Goal: Task Accomplishment & Management: Manage account settings

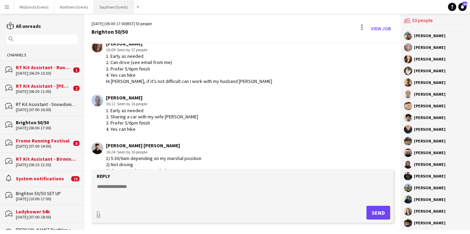
click at [105, 4] on button "Southern Events Close" at bounding box center [114, 6] width 40 height 13
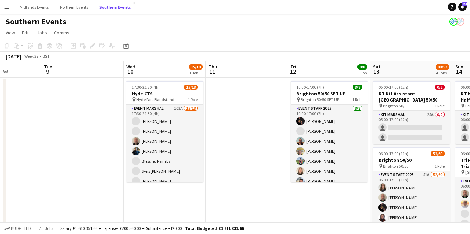
scroll to position [0, 231]
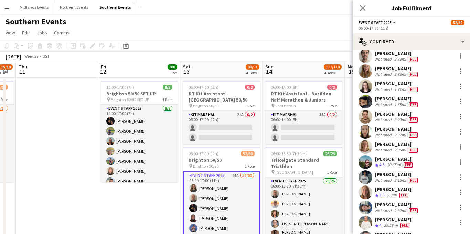
scroll to position [289, 0]
click at [461, 74] on div at bounding box center [461, 71] width 8 height 8
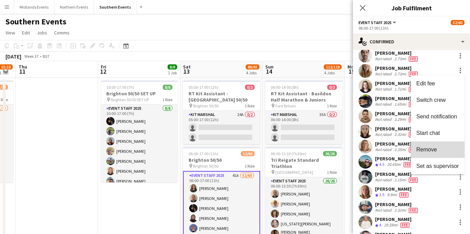
click at [430, 150] on span "Remove" at bounding box center [427, 149] width 21 height 6
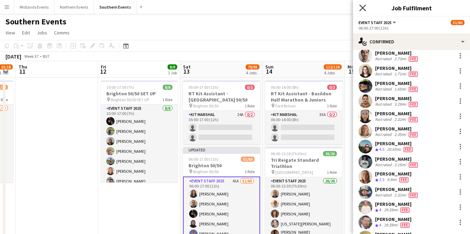
click at [362, 6] on icon "Close pop-in" at bounding box center [362, 7] width 7 height 7
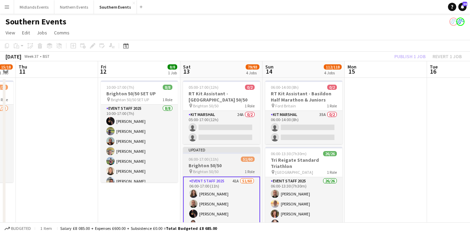
click at [219, 166] on h3 "Brighton 50/50" at bounding box center [221, 166] width 77 height 6
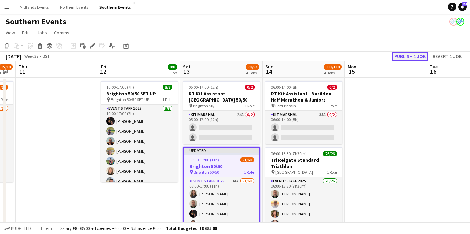
click at [416, 55] on button "Publish 1 job" at bounding box center [410, 56] width 37 height 9
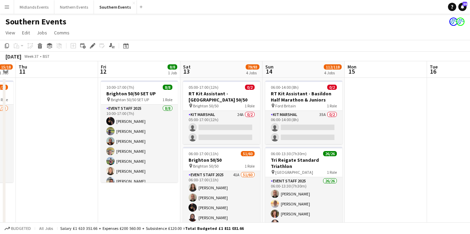
click at [7, 7] on app-icon "Menu" at bounding box center [7, 7] width 6 height 6
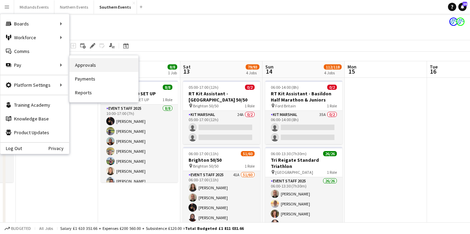
click at [88, 63] on link "Approvals" at bounding box center [104, 65] width 69 height 14
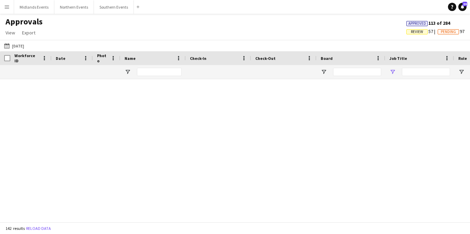
type input "****"
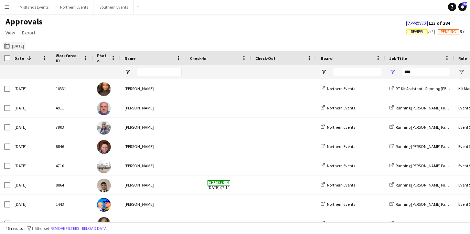
click at [25, 48] on button "[DATE] [DATE]" at bounding box center [14, 46] width 23 height 8
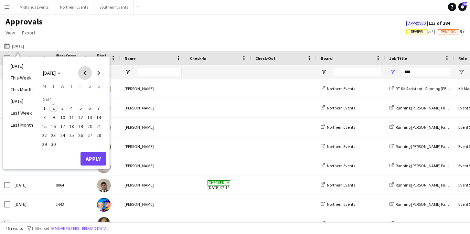
click at [83, 73] on span "Previous month" at bounding box center [85, 73] width 14 height 14
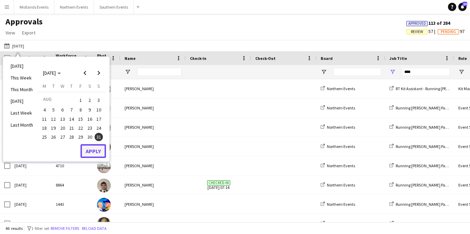
click at [98, 148] on button "Apply" at bounding box center [93, 151] width 25 height 14
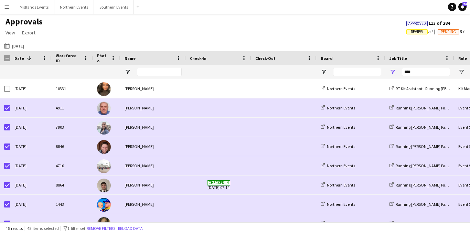
click at [4, 8] on app-icon "Menu" at bounding box center [7, 7] width 6 height 6
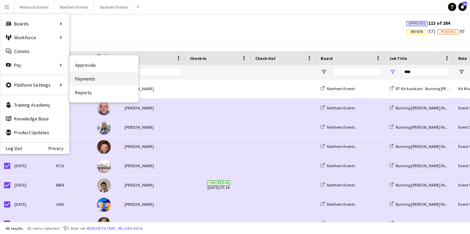
click at [90, 79] on link "Payments" at bounding box center [104, 79] width 69 height 14
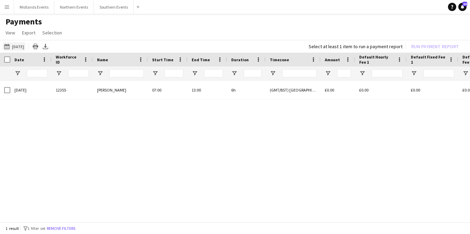
click at [25, 50] on button "[DATE] [DATE]" at bounding box center [14, 46] width 23 height 8
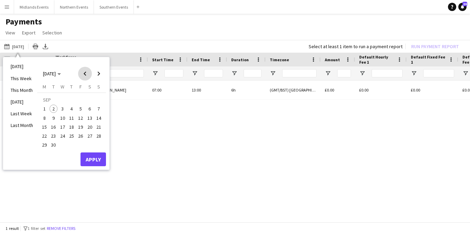
click at [81, 75] on span "Previous month" at bounding box center [85, 74] width 14 height 14
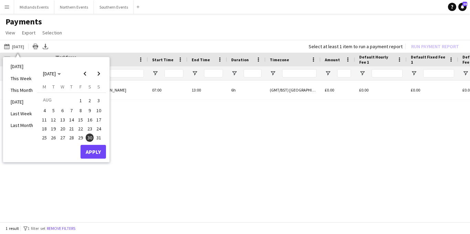
click at [100, 138] on span "31" at bounding box center [99, 138] width 8 height 8
click at [97, 152] on button "Apply" at bounding box center [93, 152] width 25 height 14
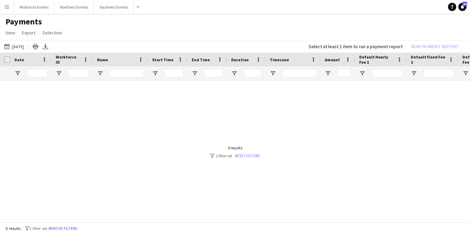
click at [242, 157] on link "Reset filters" at bounding box center [247, 155] width 25 height 5
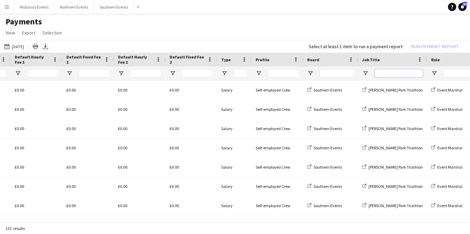
click at [382, 71] on input "Job Title Filter Input" at bounding box center [399, 73] width 48 height 8
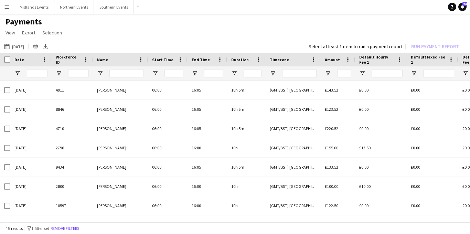
type input "******"
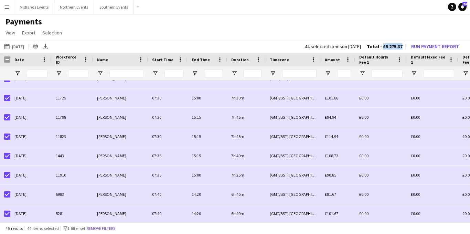
drag, startPoint x: 402, startPoint y: 48, endPoint x: 383, endPoint y: 47, distance: 19.3
click at [383, 47] on span "Total - £5 275.37" at bounding box center [385, 46] width 36 height 6
copy span "£5 275.37"
click at [454, 47] on button "Run Payment Report" at bounding box center [435, 46] width 53 height 9
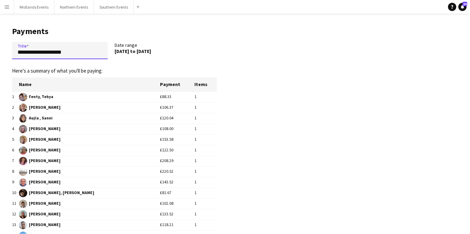
click at [14, 55] on input "**********" at bounding box center [60, 50] width 96 height 17
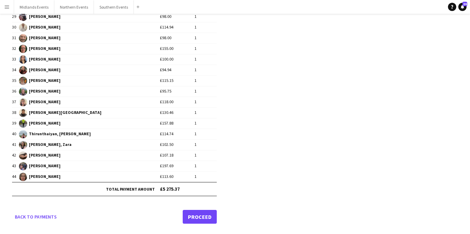
type input "**********"
click at [198, 217] on link "Proceed" at bounding box center [200, 217] width 34 height 14
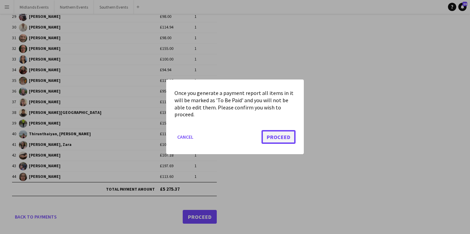
click at [277, 132] on button "Proceed" at bounding box center [279, 137] width 34 height 14
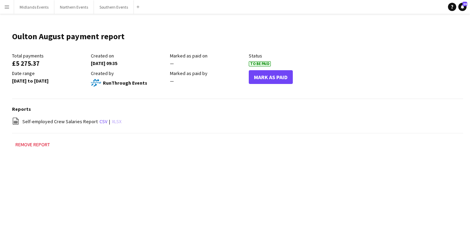
click at [113, 121] on link "xlsx" at bounding box center [117, 121] width 10 height 6
click at [3, 6] on button "Menu" at bounding box center [7, 7] width 14 height 14
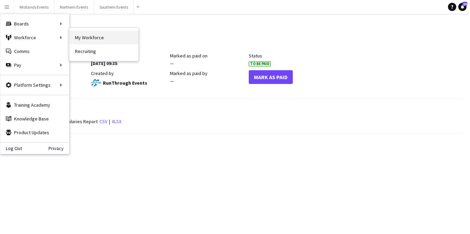
click at [83, 38] on link "My Workforce" at bounding box center [104, 38] width 69 height 14
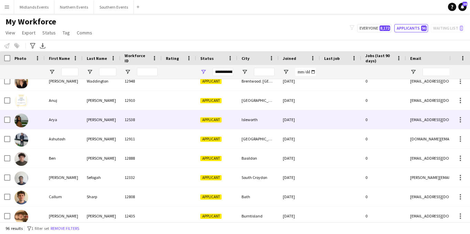
scroll to position [143, 0]
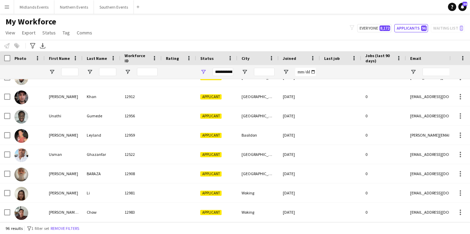
click at [10, 11] on button "Menu" at bounding box center [7, 7] width 14 height 14
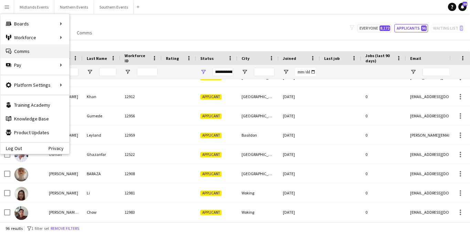
click at [19, 49] on link "Comms Comms" at bounding box center [34, 51] width 69 height 14
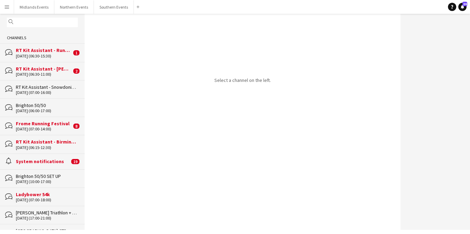
scroll to position [19, 0]
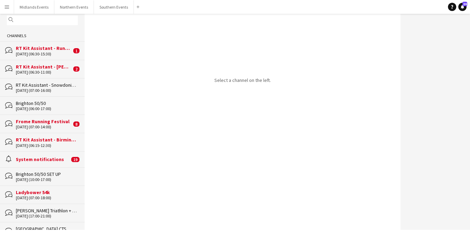
click at [46, 194] on div "Ladybower 54k" at bounding box center [47, 192] width 62 height 6
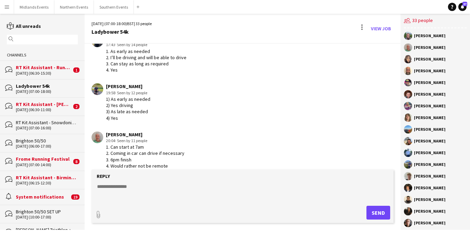
scroll to position [1419, 0]
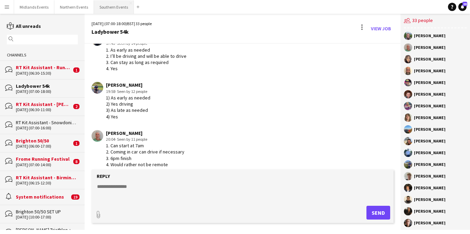
click at [110, 8] on button "Southern Events Close" at bounding box center [114, 6] width 40 height 13
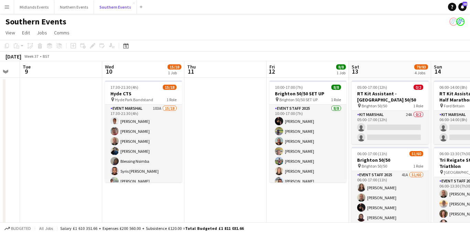
scroll to position [0, 278]
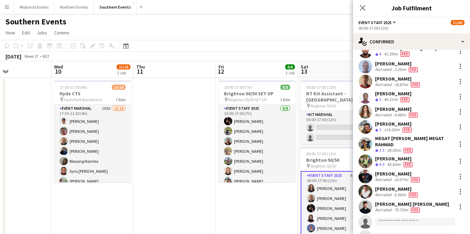
scroll to position [665, 0]
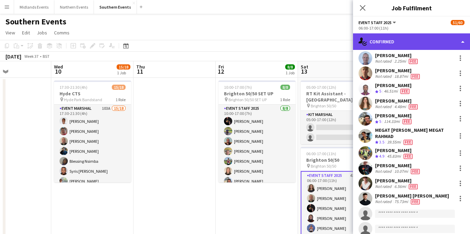
click at [416, 43] on div "single-neutral-actions-check-2 Confirmed" at bounding box center [411, 41] width 117 height 17
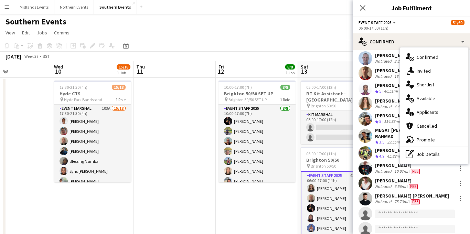
click at [422, 111] on span "Applicants" at bounding box center [428, 112] width 22 height 6
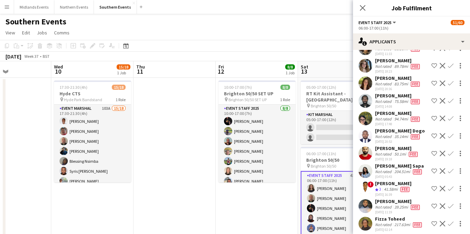
scroll to position [507, 0]
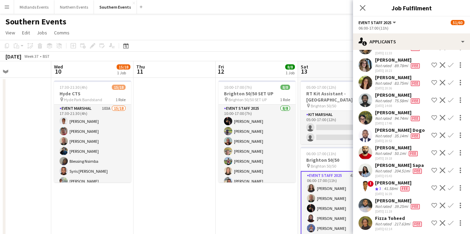
click at [450, 121] on app-icon "Confirm" at bounding box center [451, 118] width 6 height 6
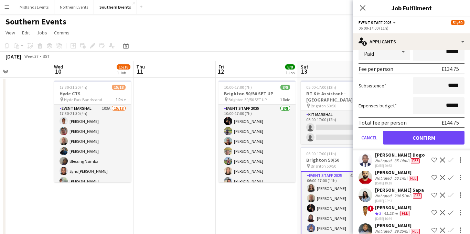
scroll to position [655, 0]
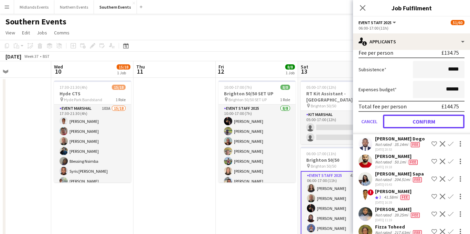
click at [424, 128] on button "Confirm" at bounding box center [424, 122] width 82 height 14
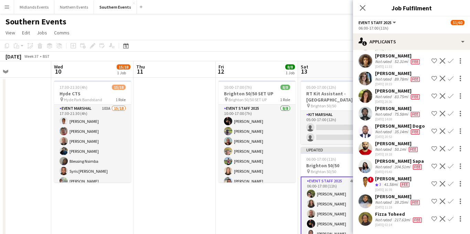
scroll to position [481, 0]
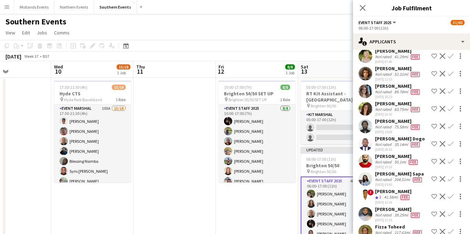
click at [362, 7] on icon at bounding box center [363, 8] width 6 height 6
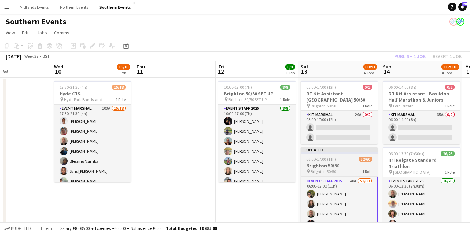
click at [330, 164] on h3 "Brighton 50/50" at bounding box center [339, 166] width 77 height 6
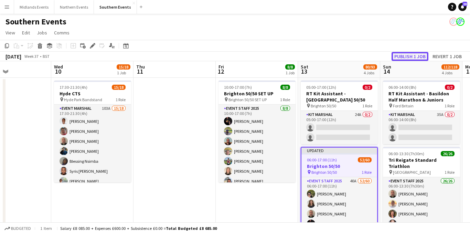
click at [414, 56] on button "Publish 1 job" at bounding box center [410, 56] width 37 height 9
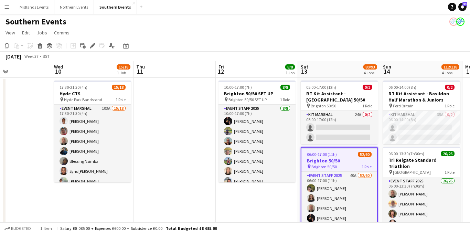
click at [6, 9] on app-icon "Menu" at bounding box center [7, 7] width 6 height 6
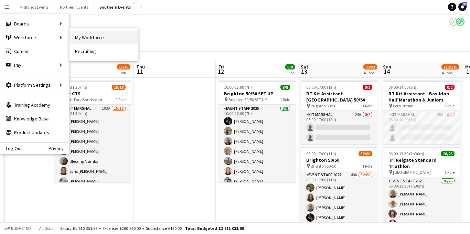
click at [85, 39] on link "My Workforce" at bounding box center [104, 38] width 69 height 14
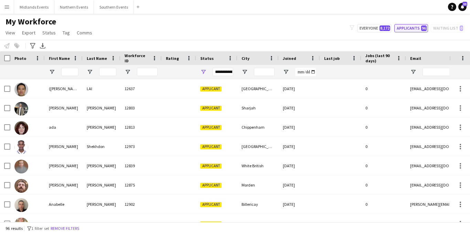
click at [403, 28] on button "Applicants 96" at bounding box center [412, 28] width 34 height 8
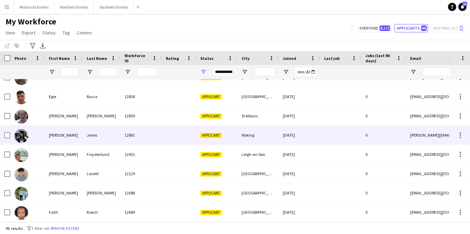
scroll to position [429, 0]
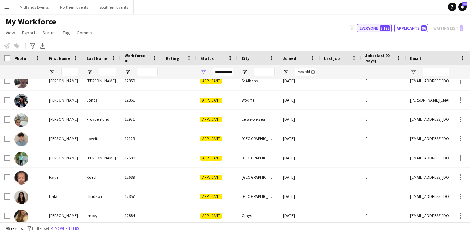
click at [373, 27] on button "Everyone 8,172" at bounding box center [374, 28] width 34 height 8
type input "**********"
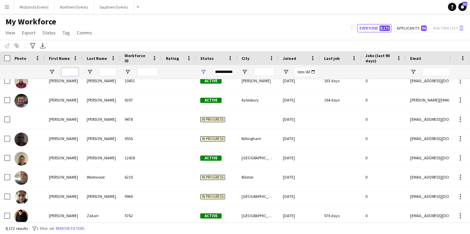
click at [68, 70] on input "First Name Filter Input" at bounding box center [69, 72] width 17 height 8
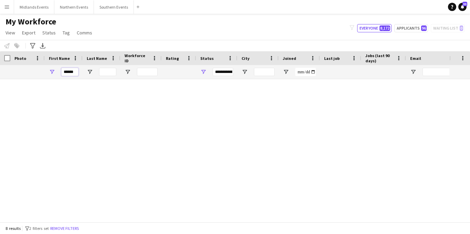
scroll to position [11, 0]
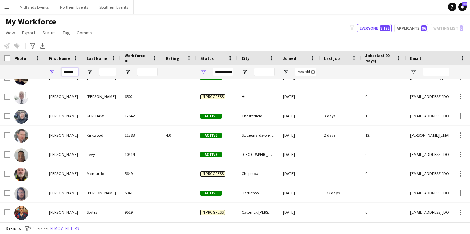
type input "******"
click at [107, 71] on input "Last Name Filter Input" at bounding box center [107, 72] width 17 height 8
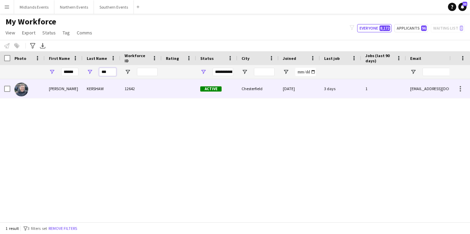
type input "***"
click at [109, 89] on div "KERSHAW" at bounding box center [102, 88] width 38 height 19
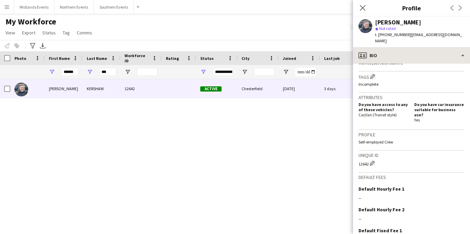
scroll to position [221, 0]
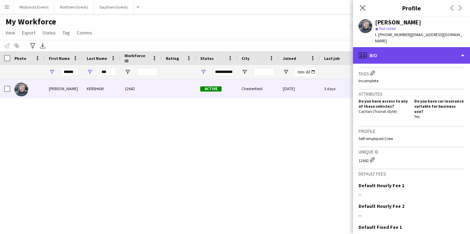
click at [411, 54] on div "profile Bio" at bounding box center [411, 55] width 117 height 17
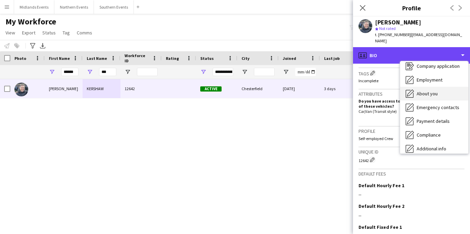
scroll to position [21, 0]
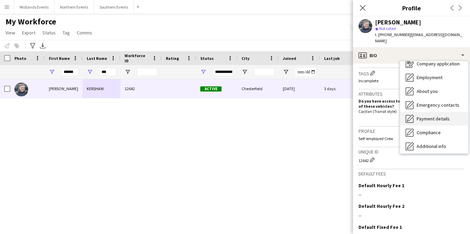
click at [426, 116] on span "Payment details" at bounding box center [433, 119] width 33 height 6
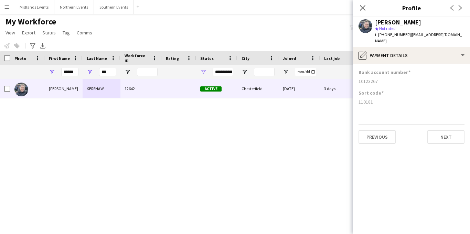
drag, startPoint x: 379, startPoint y: 75, endPoint x: 355, endPoint y: 75, distance: 24.1
click at [355, 75] on app-section-data-types "Bank account number [FINANCIAL_ID] Sort code [FINANCIAL_ID] Previous Next" at bounding box center [411, 149] width 117 height 170
copy div "10123267"
drag, startPoint x: 372, startPoint y: 97, endPoint x: 355, endPoint y: 97, distance: 16.9
click at [355, 97] on app-section-data-types "Bank account number [FINANCIAL_ID] Sort code [FINANCIAL_ID] Previous Next" at bounding box center [411, 149] width 117 height 170
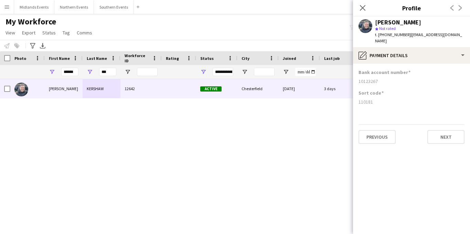
copy div "110181"
click at [364, 7] on icon at bounding box center [362, 7] width 7 height 7
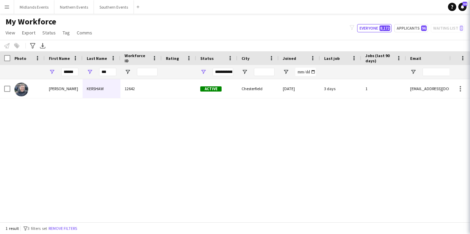
click at [6, 7] on app-icon "Menu" at bounding box center [7, 7] width 6 height 6
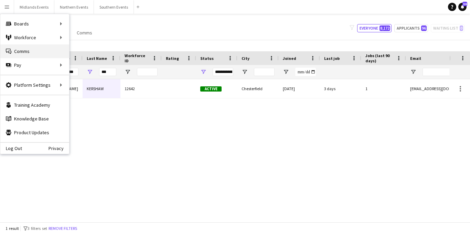
click at [23, 50] on link "Comms Comms" at bounding box center [34, 51] width 69 height 14
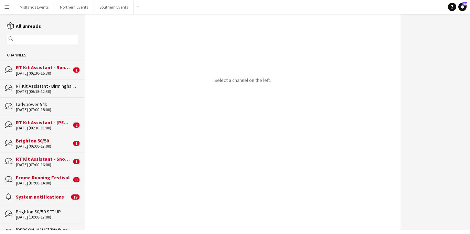
click at [54, 143] on div "Brighton 50/50" at bounding box center [44, 141] width 56 height 6
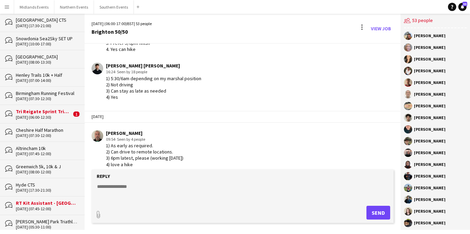
scroll to position [231, 0]
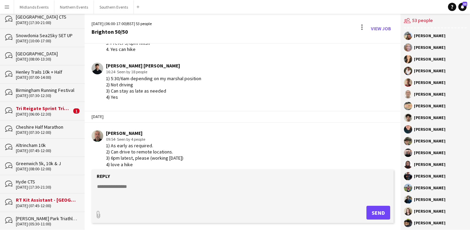
click at [50, 128] on div "Cheshire Half Marathon" at bounding box center [47, 127] width 62 height 6
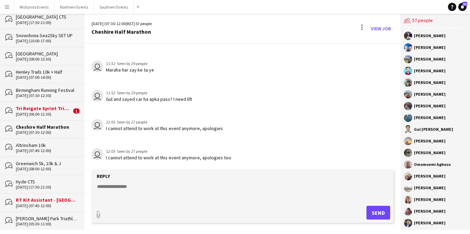
scroll to position [1072, 0]
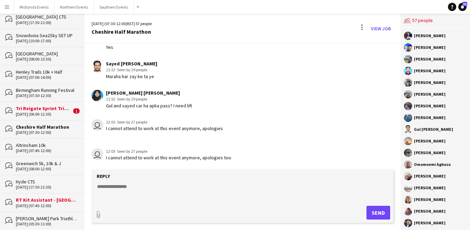
click at [102, 189] on textarea at bounding box center [244, 192] width 296 height 18
paste textarea "**********"
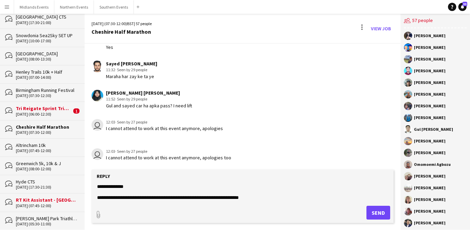
scroll to position [39, 0]
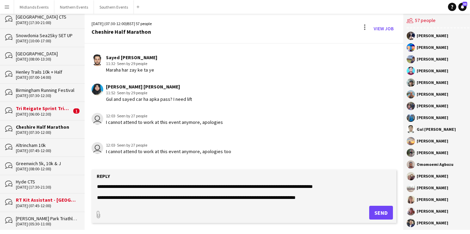
type textarea "**********"
click at [376, 212] on button "Send" at bounding box center [381, 213] width 24 height 14
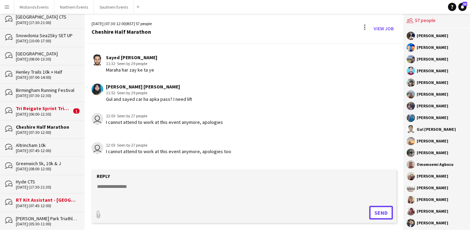
scroll to position [1177, 0]
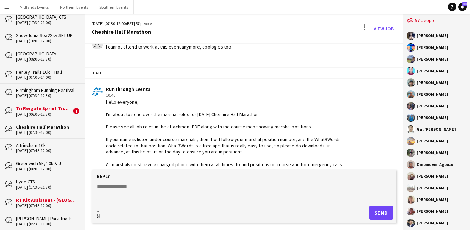
type input "**********"
click at [359, 211] on app-icon "Upload" at bounding box center [363, 212] width 10 height 8
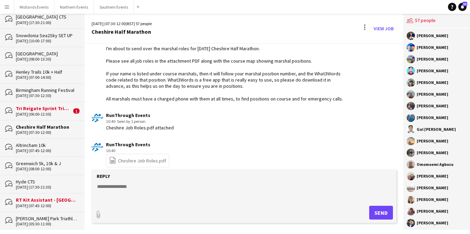
scroll to position [1249, 0]
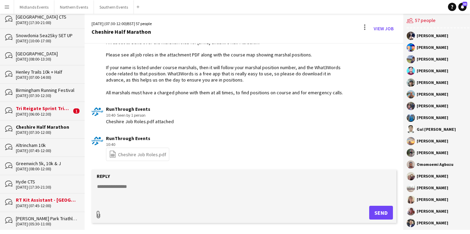
type input "**********"
click at [358, 211] on app-icon "Upload" at bounding box center [363, 212] width 10 height 8
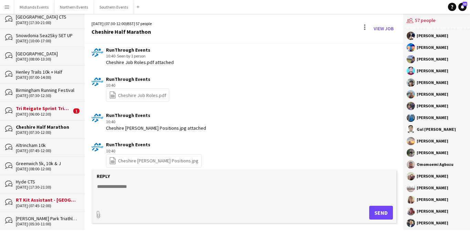
scroll to position [1314, 0]
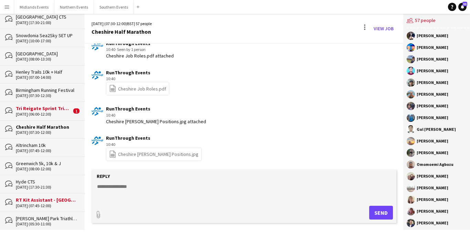
click at [118, 190] on textarea at bounding box center [244, 192] width 296 height 18
paste textarea "**********"
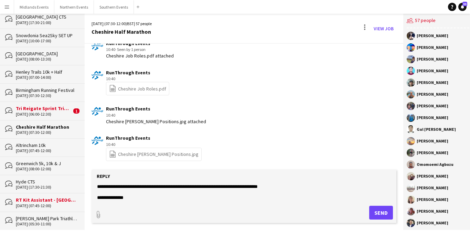
scroll to position [232, 0]
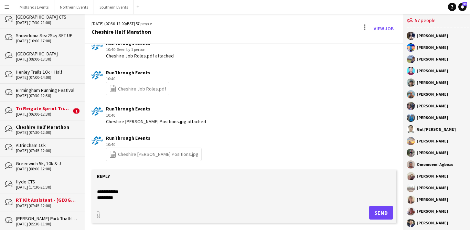
type textarea "**********"
click at [377, 214] on button "Send" at bounding box center [381, 213] width 24 height 14
click at [129, 93] on div "file-spreadsheet Cheshire Job Roles.pdf" at bounding box center [137, 88] width 63 height 13
click at [128, 90] on link "file-spreadsheet Cheshire Job Roles.pdf" at bounding box center [137, 89] width 57 height 8
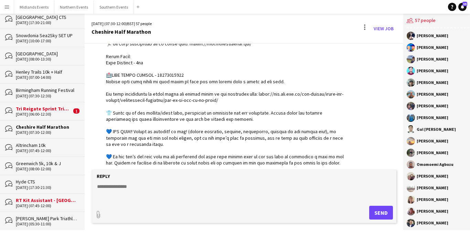
scroll to position [1661, 0]
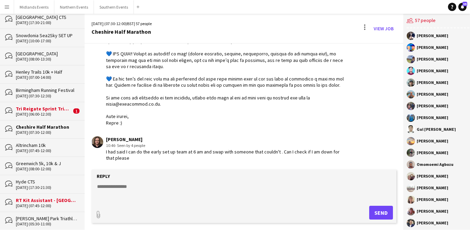
click at [119, 187] on textarea at bounding box center [244, 192] width 296 height 18
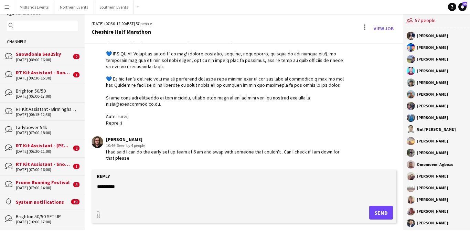
scroll to position [0, 0]
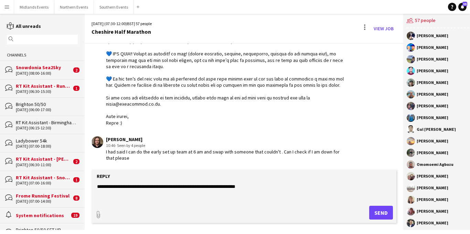
type textarea "**********"
click at [377, 211] on button "Send" at bounding box center [381, 213] width 24 height 14
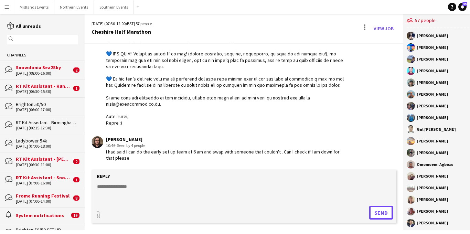
scroll to position [1690, 0]
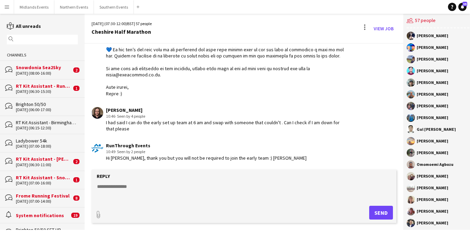
click at [43, 71] on div "[DATE] (08:00-16:00)" at bounding box center [44, 73] width 56 height 5
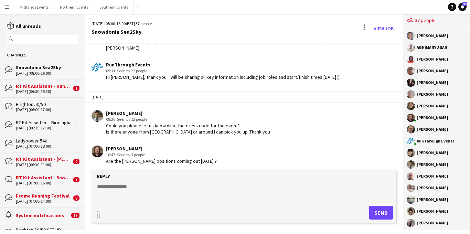
scroll to position [1140, 0]
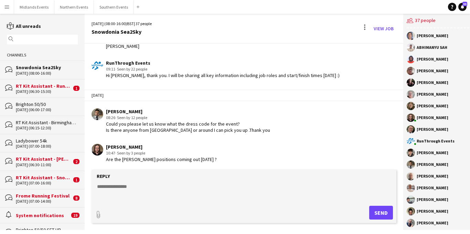
click at [118, 188] on textarea at bounding box center [244, 192] width 296 height 18
click at [107, 187] on textarea "**********" at bounding box center [244, 192] width 296 height 18
click at [109, 187] on textarea "**********" at bounding box center [244, 192] width 296 height 18
click at [207, 187] on textarea "**********" at bounding box center [244, 192] width 296 height 18
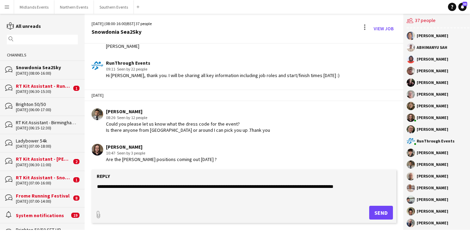
type textarea "**********"
click at [371, 208] on button "Send" at bounding box center [381, 213] width 24 height 14
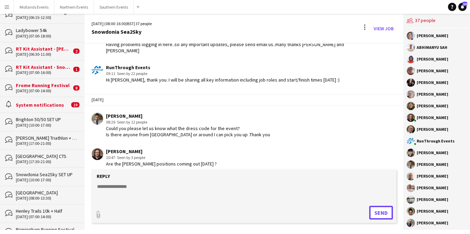
scroll to position [1177, 0]
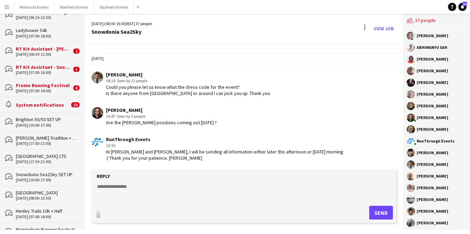
click at [5, 6] on app-icon "Menu" at bounding box center [7, 7] width 6 height 6
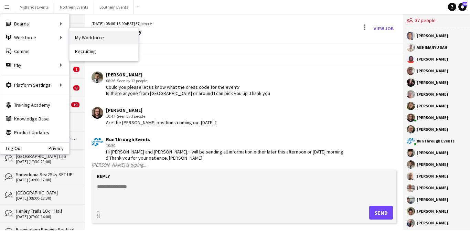
click at [84, 35] on link "My Workforce" at bounding box center [104, 38] width 69 height 14
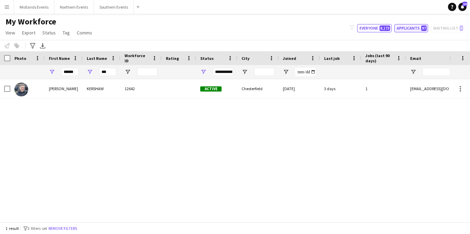
click at [409, 28] on button "Applicants 97" at bounding box center [412, 28] width 34 height 8
type input "**********"
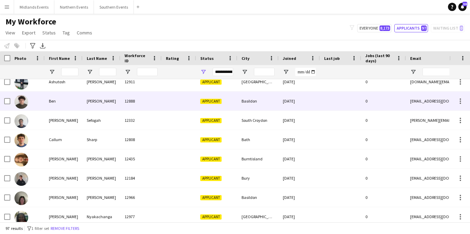
scroll to position [224, 0]
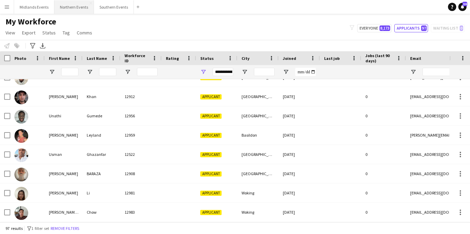
click at [70, 9] on button "Northern Events Close" at bounding box center [74, 6] width 40 height 13
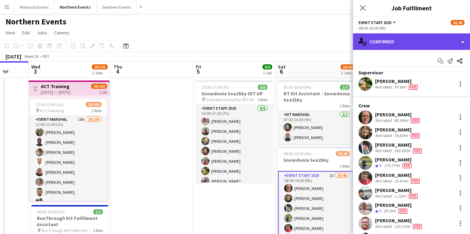
click at [416, 47] on div "single-neutral-actions-check-2 Confirmed" at bounding box center [411, 41] width 117 height 17
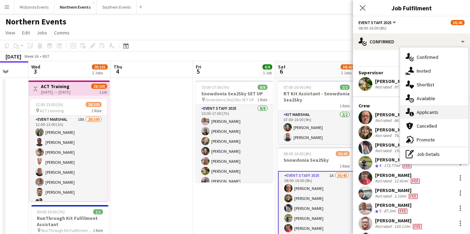
click at [425, 112] on span "Applicants" at bounding box center [428, 112] width 22 height 6
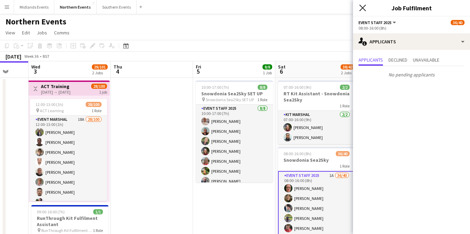
click at [361, 5] on icon "Close pop-in" at bounding box center [362, 7] width 7 height 7
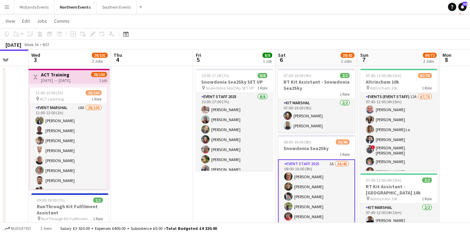
scroll to position [28, 0]
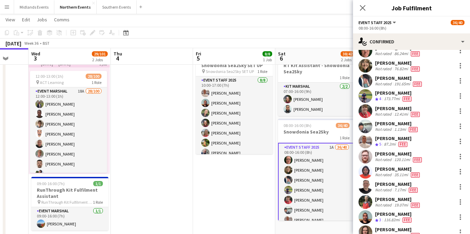
scroll to position [85, 0]
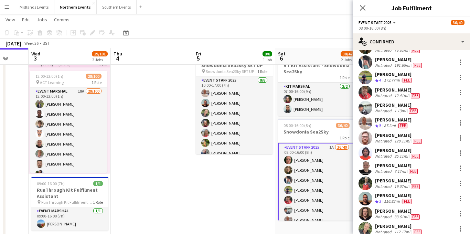
click at [394, 155] on div "35.11mi" at bounding box center [401, 157] width 17 height 6
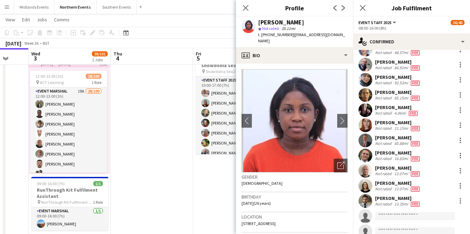
scroll to position [431, 0]
click at [390, 200] on div "[PERSON_NAME]" at bounding box center [398, 199] width 46 height 6
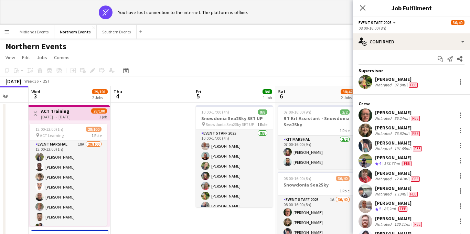
scroll to position [0, 0]
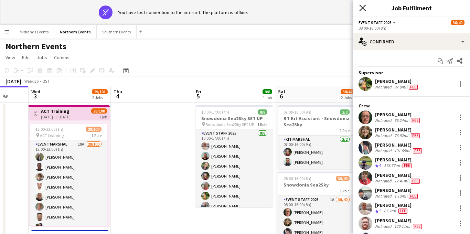
click at [364, 6] on icon at bounding box center [362, 7] width 7 height 7
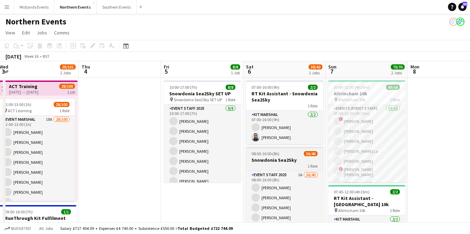
scroll to position [0, 246]
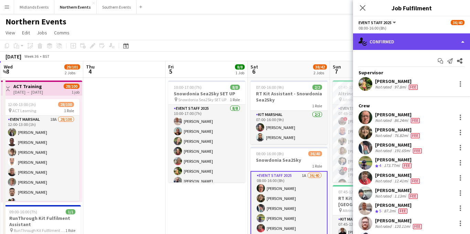
click at [405, 43] on div "single-neutral-actions-check-2 Confirmed" at bounding box center [411, 41] width 117 height 17
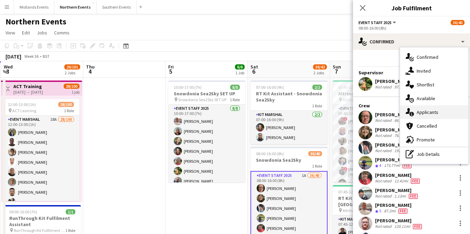
click at [427, 115] on span "Applicants" at bounding box center [428, 112] width 22 height 6
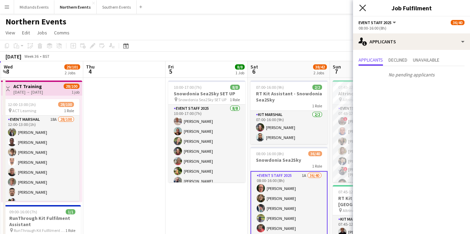
click at [363, 7] on icon "Close pop-in" at bounding box center [362, 7] width 7 height 7
